Goal: Task Accomplishment & Management: Use online tool/utility

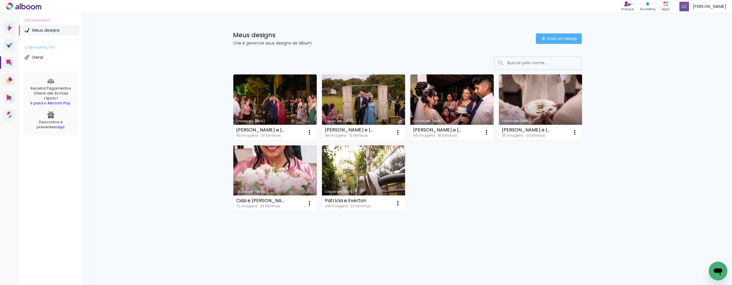
click at [524, 179] on div "Criado em 11/08/25 Giovanna e Willian 60 imagens ∙ 20 lâminas Abrir Fazer uma c…" at bounding box center [408, 143] width 354 height 142
drag, startPoint x: 354, startPoint y: 169, endPoint x: 523, endPoint y: 218, distance: 175.5
click at [523, 216] on div "Mais álbuns" at bounding box center [407, 217] width 349 height 14
click at [267, 167] on link "Criado em [DATE]" at bounding box center [274, 178] width 83 height 66
click at [44, 57] on li "Geral" at bounding box center [50, 57] width 57 height 10
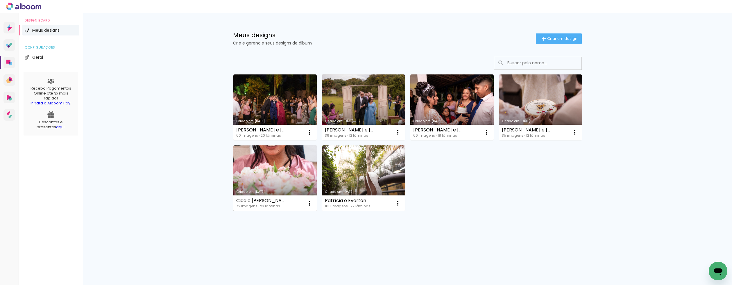
click at [275, 178] on link "Criado em [DATE]" at bounding box center [274, 178] width 83 height 66
